Goal: Task Accomplishment & Management: Manage account settings

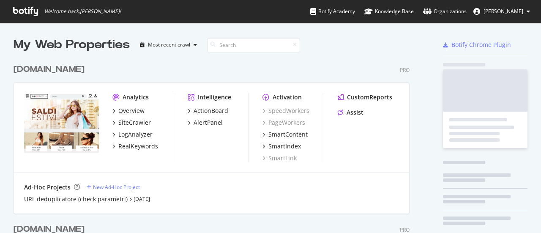
scroll to position [226, 527]
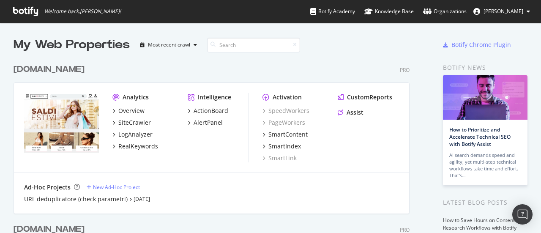
click at [486, 14] on span "[PERSON_NAME]" at bounding box center [503, 11] width 40 height 7
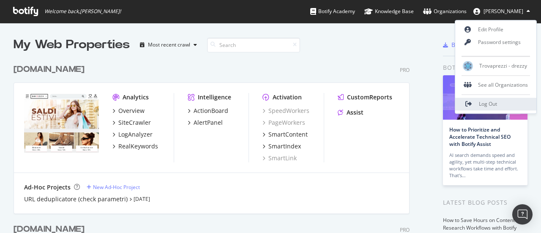
click at [465, 105] on link "Log Out" at bounding box center [495, 104] width 81 height 13
